Goal: Task Accomplishment & Management: Manage account settings

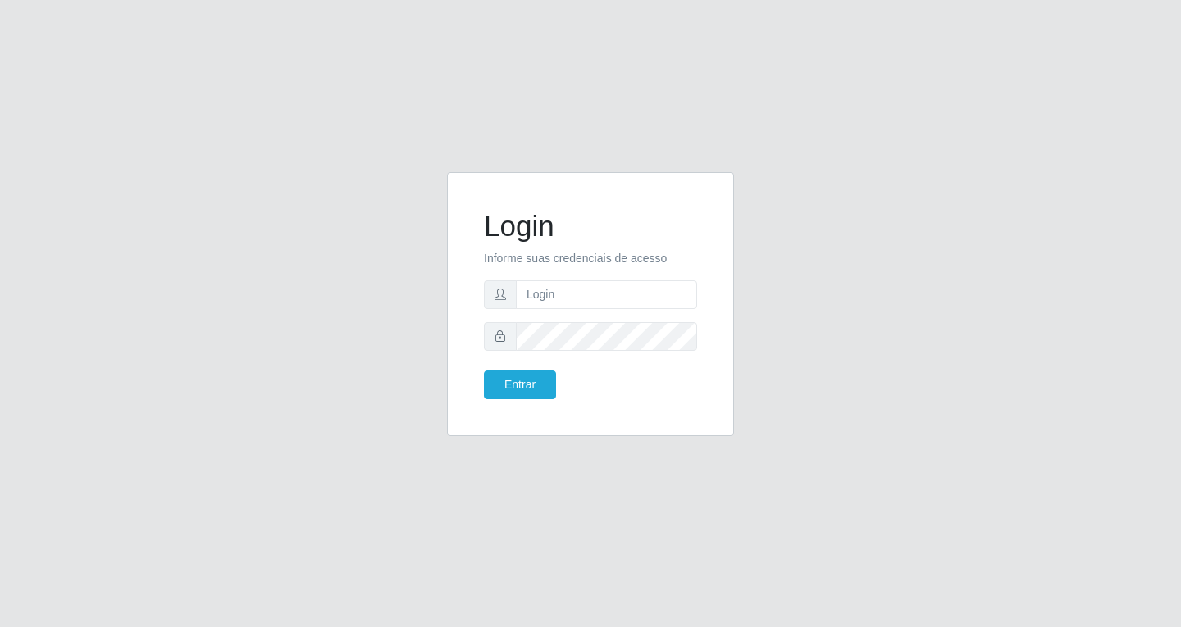
click at [610, 289] on input "text" at bounding box center [606, 294] width 181 height 29
type input "[EMAIL_ADDRESS][DOMAIN_NAME]"
